Goal: Transaction & Acquisition: Purchase product/service

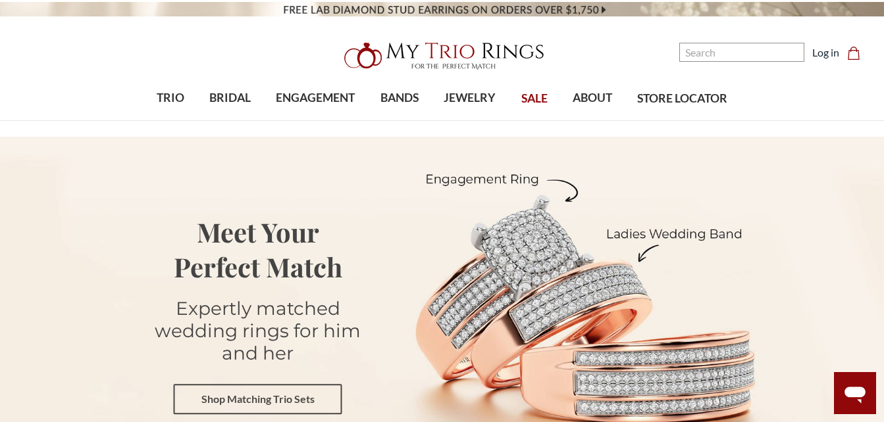
click at [246, 385] on link "Shop Matching Trio Sets" at bounding box center [258, 400] width 168 height 30
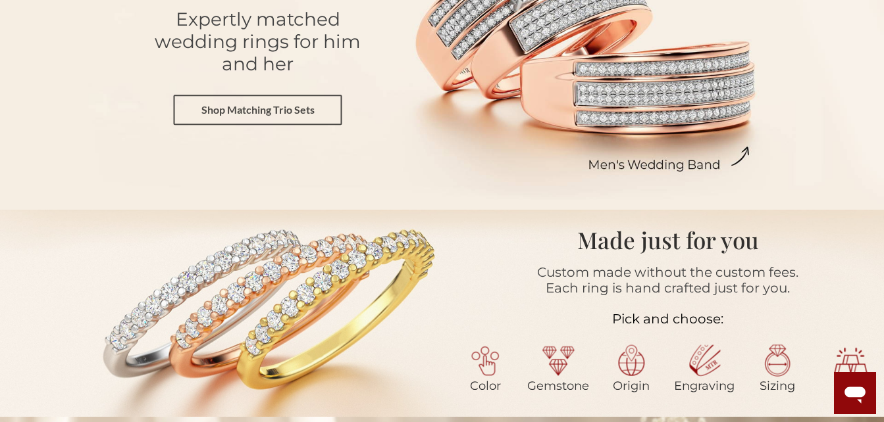
scroll to position [289, 0]
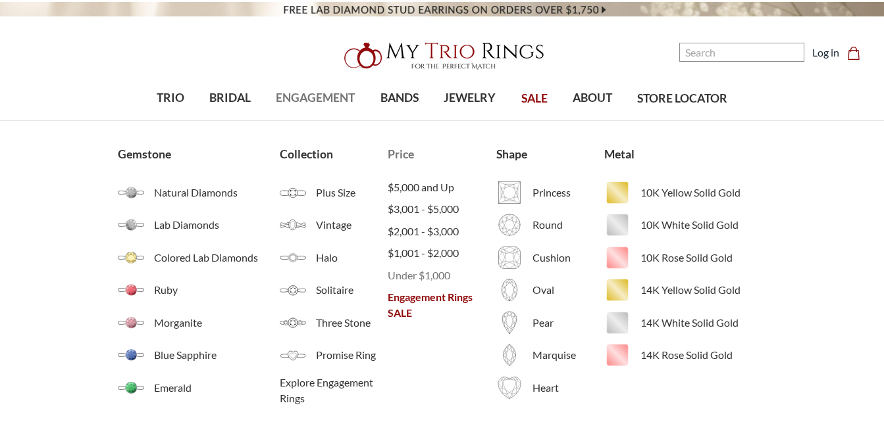
click at [422, 276] on span "Under $1,000" at bounding box center [441, 276] width 108 height 16
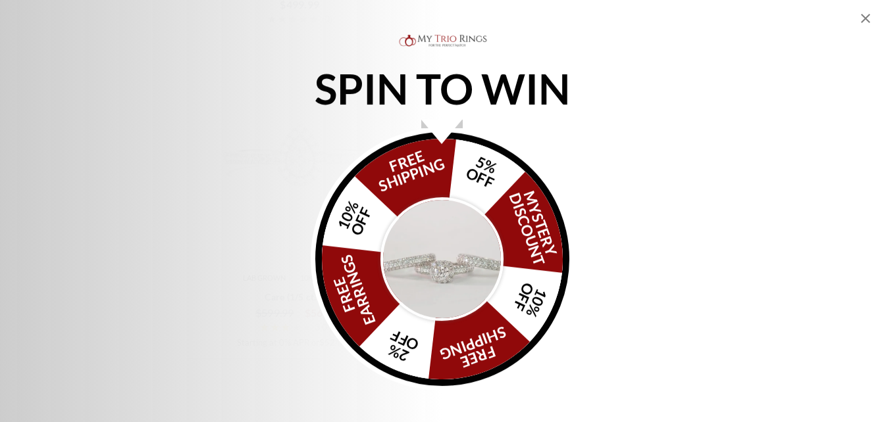
scroll to position [2737, 0]
click at [453, 225] on img "Alia popup" at bounding box center [442, 259] width 124 height 124
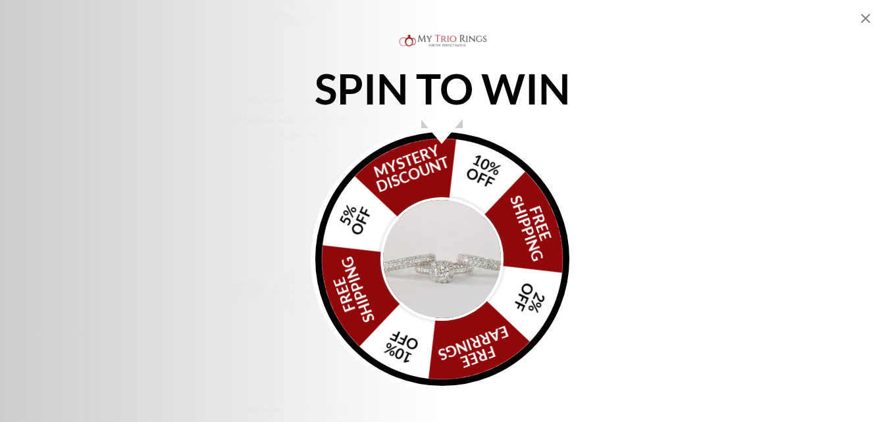
click at [453, 225] on img "Alia popup" at bounding box center [442, 259] width 124 height 124
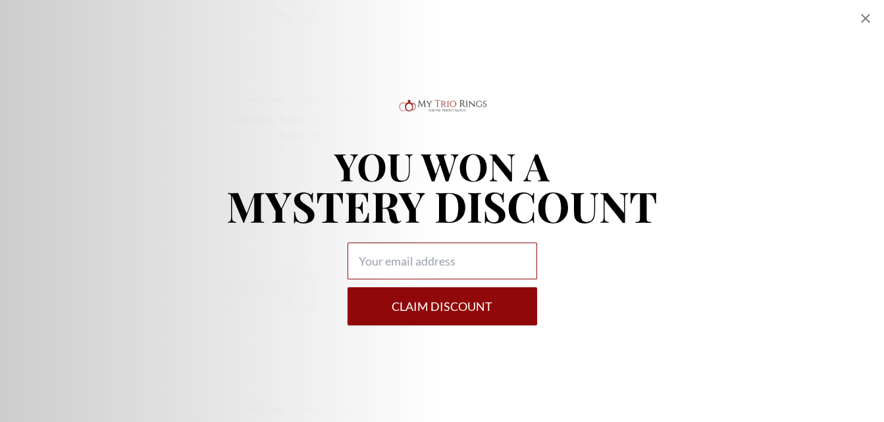
click at [447, 254] on input "Alia popup" at bounding box center [441, 261] width 189 height 37
type input "babidavis28@icloud.com"
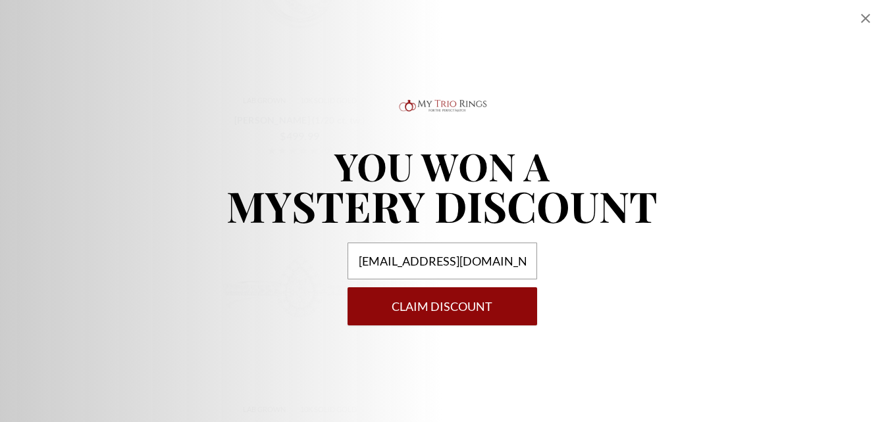
drag, startPoint x: 437, startPoint y: 312, endPoint x: 358, endPoint y: 298, distance: 80.3
click at [358, 298] on button "Claim DISCOUNT" at bounding box center [441, 306] width 189 height 38
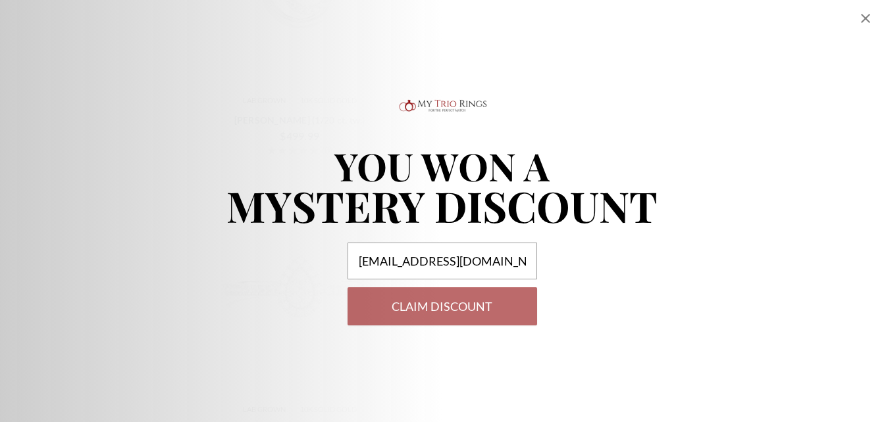
select select "US"
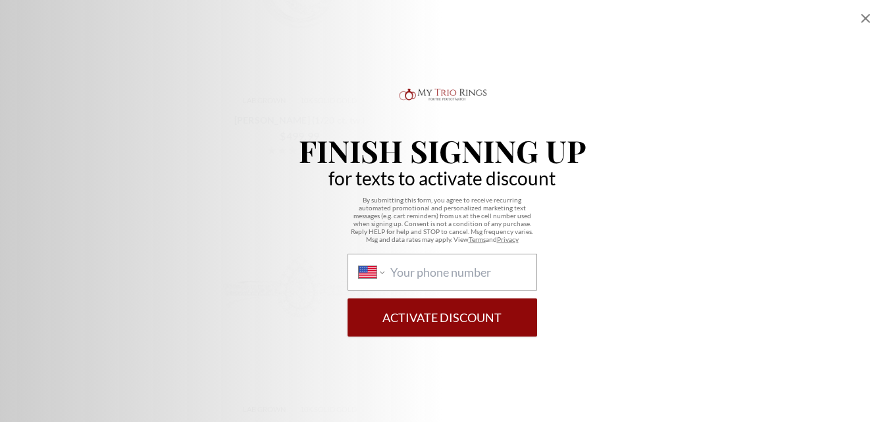
click at [444, 257] on div "International Afghanistan Åland Islands Albania Algeria American Samoa Andorra …" at bounding box center [441, 272] width 189 height 37
click at [384, 265] on select "International Afghanistan Åland Islands Albania Algeria American Samoa Andorra …" at bounding box center [372, 272] width 26 height 14
click at [440, 274] on input "International Afghanistan Åland Islands Albania Algeria American Samoa Andorra …" at bounding box center [457, 272] width 135 height 14
type input "1 (270) 860-7624"
click at [395, 328] on button "Activate Discount" at bounding box center [441, 318] width 189 height 38
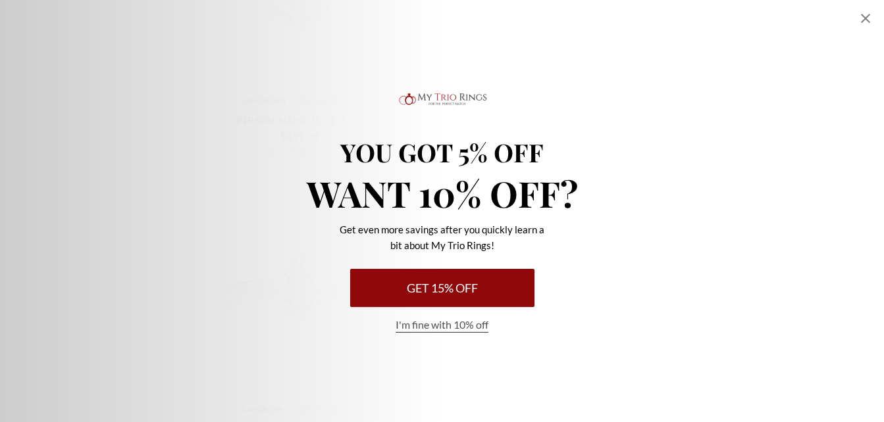
click at [426, 283] on button "Get 15% Off" at bounding box center [442, 288] width 184 height 38
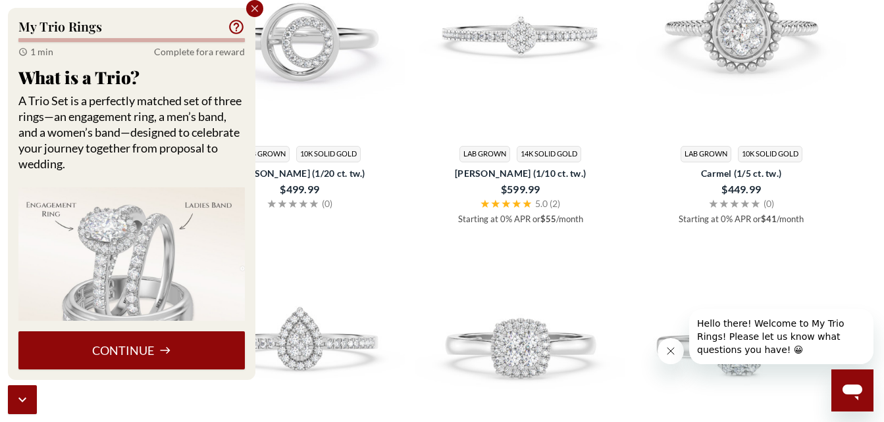
scroll to position [2684, 0]
click at [251, 3] on icon "Close popup" at bounding box center [255, 9] width 12 height 12
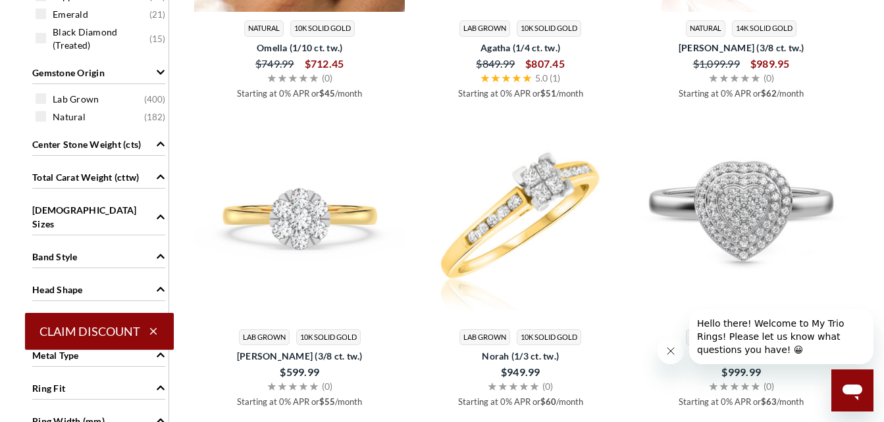
scroll to position [868, 0]
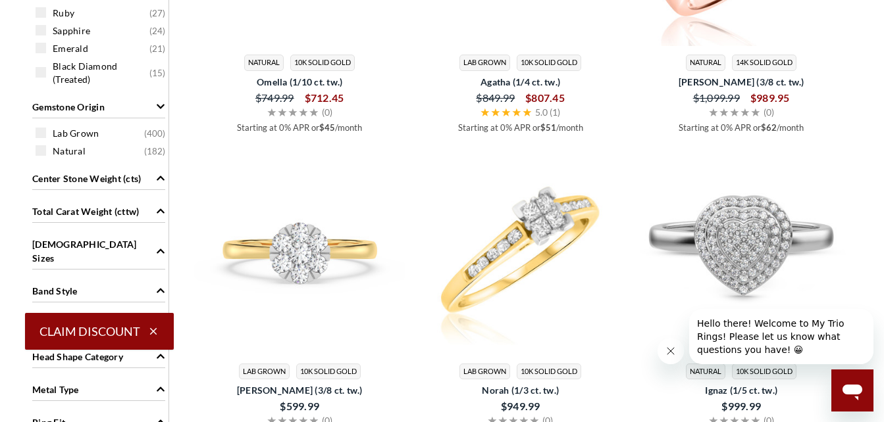
click at [158, 249] on span "Ladies Sizes" at bounding box center [160, 251] width 9 height 28
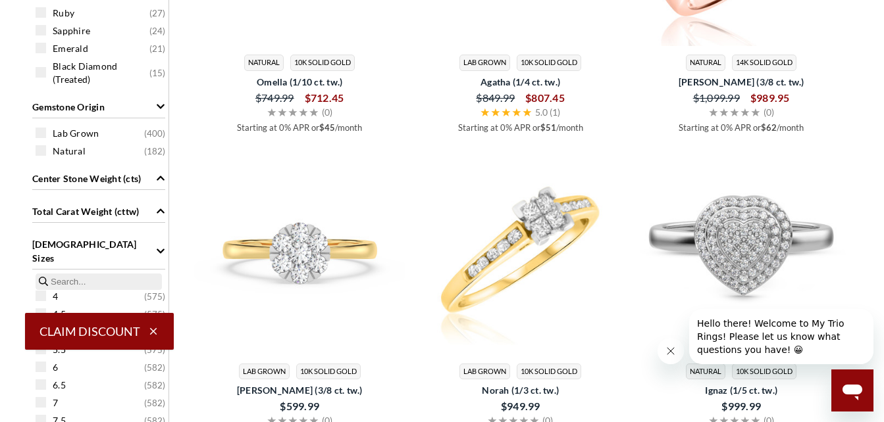
scroll to position [147, 0]
click at [141, 290] on span "7 ( 582 )" at bounding box center [109, 296] width 112 height 13
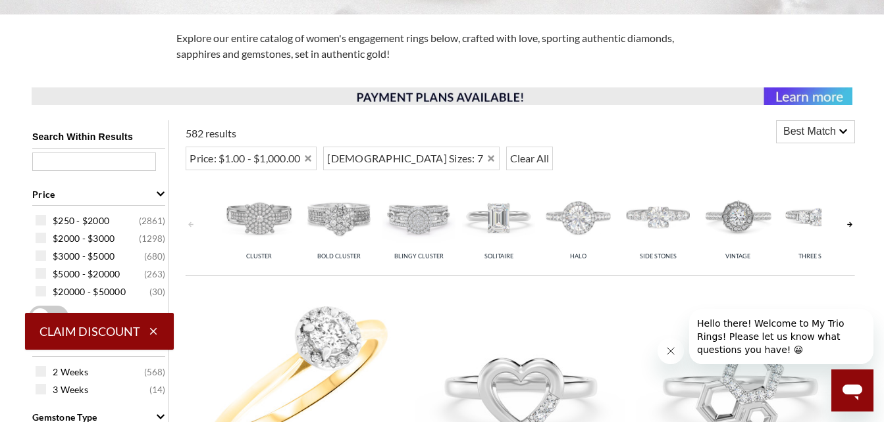
scroll to position [53, 0]
click at [37, 222] on span at bounding box center [41, 220] width 11 height 11
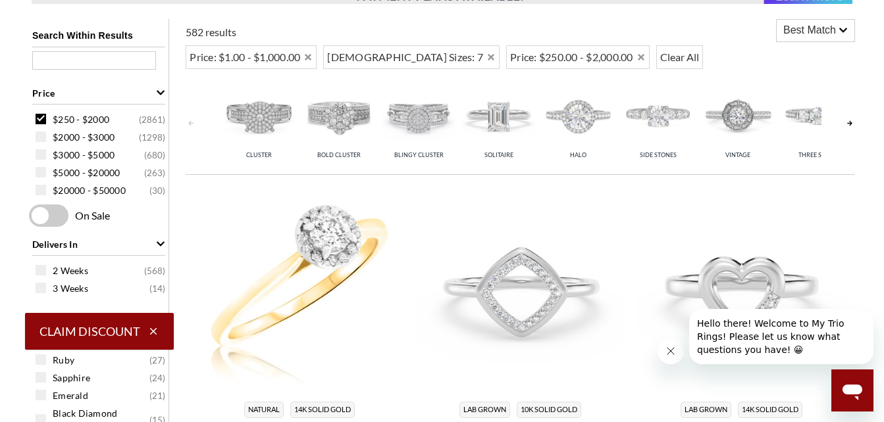
scroll to position [525, 0]
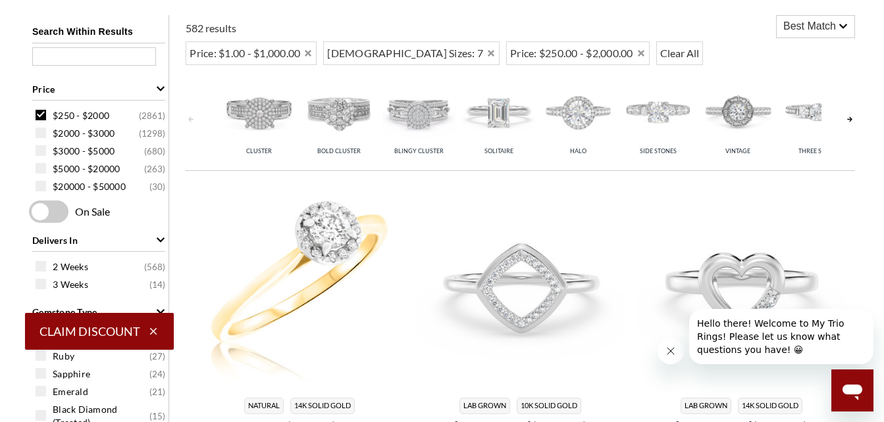
click at [53, 209] on span at bounding box center [48, 212] width 39 height 22
click at [32, 212] on input "checkbox" at bounding box center [32, 212] width 0 height 0
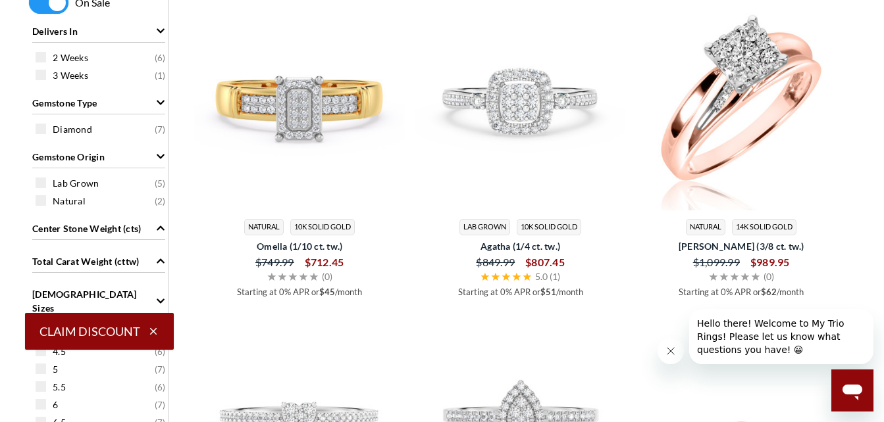
scroll to position [736, 0]
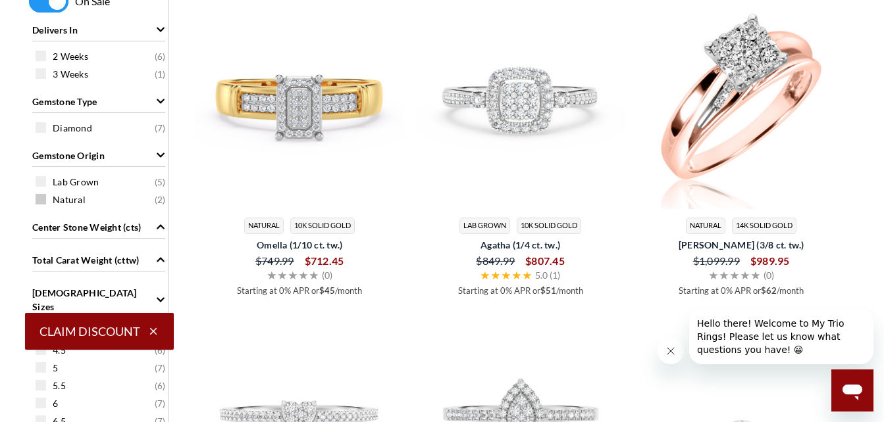
click at [43, 199] on span at bounding box center [41, 199] width 11 height 11
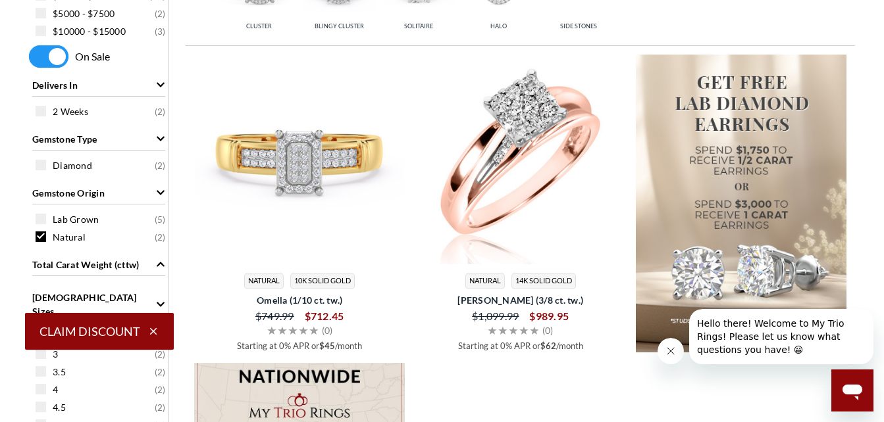
scroll to position [683, 0]
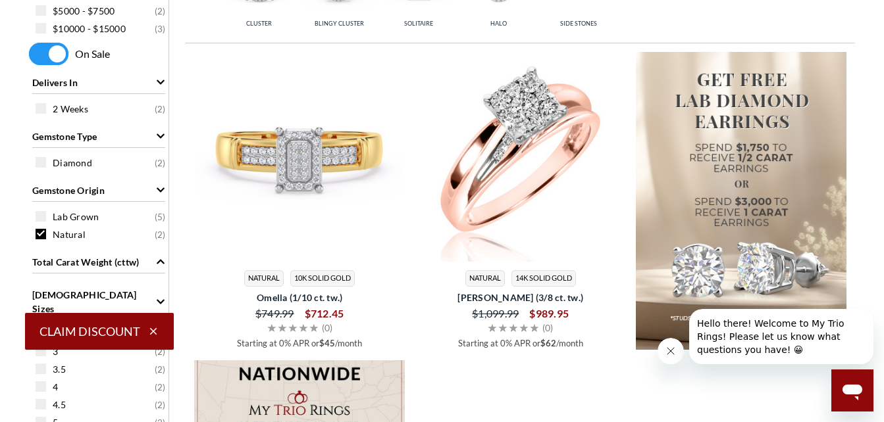
click at [676, 345] on button "Close message from company" at bounding box center [670, 351] width 26 height 26
